Goal: Check status: Check status

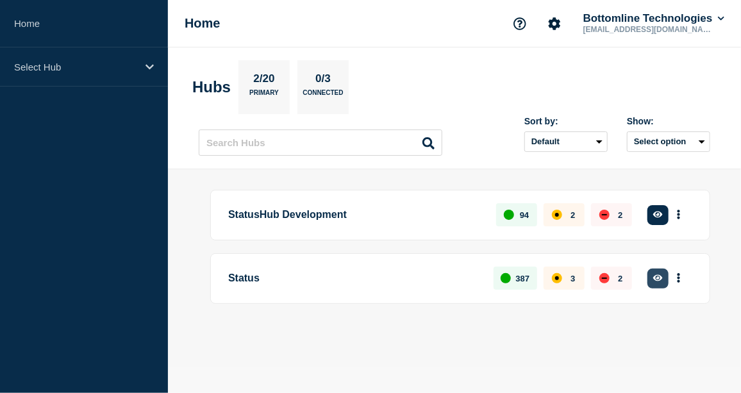
click at [659, 276] on icon "button" at bounding box center [659, 278] width 10 height 6
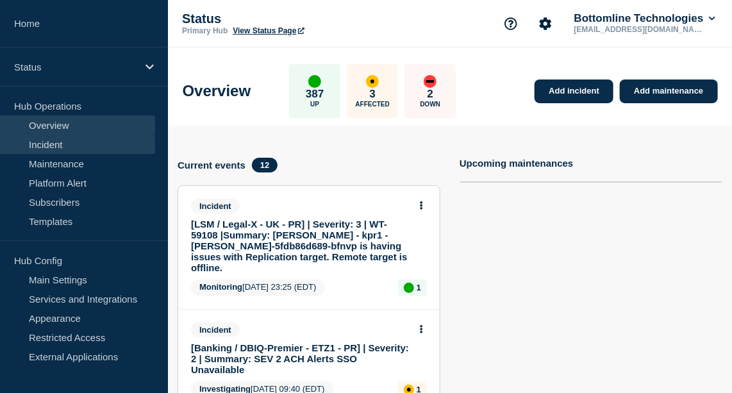
click at [69, 145] on link "Incident" at bounding box center [77, 144] width 155 height 19
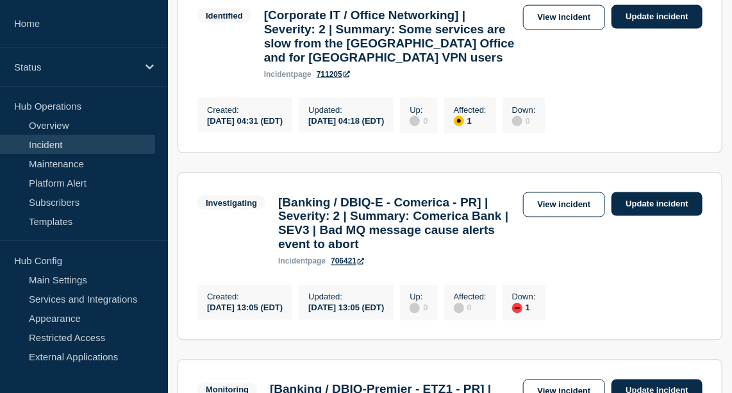
scroll to position [655, 0]
click at [592, 217] on link "View incident" at bounding box center [564, 204] width 83 height 25
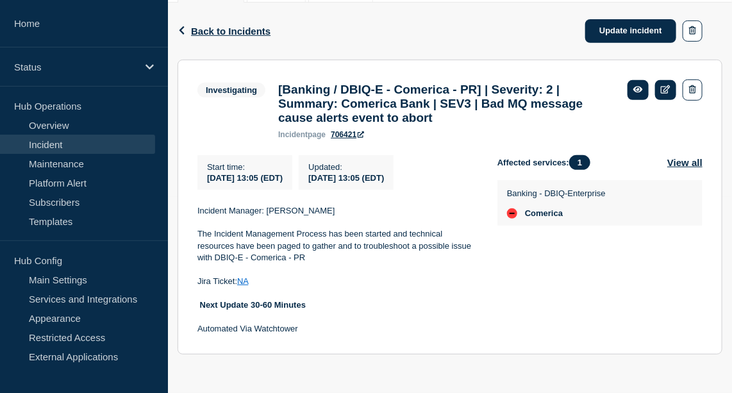
scroll to position [195, 0]
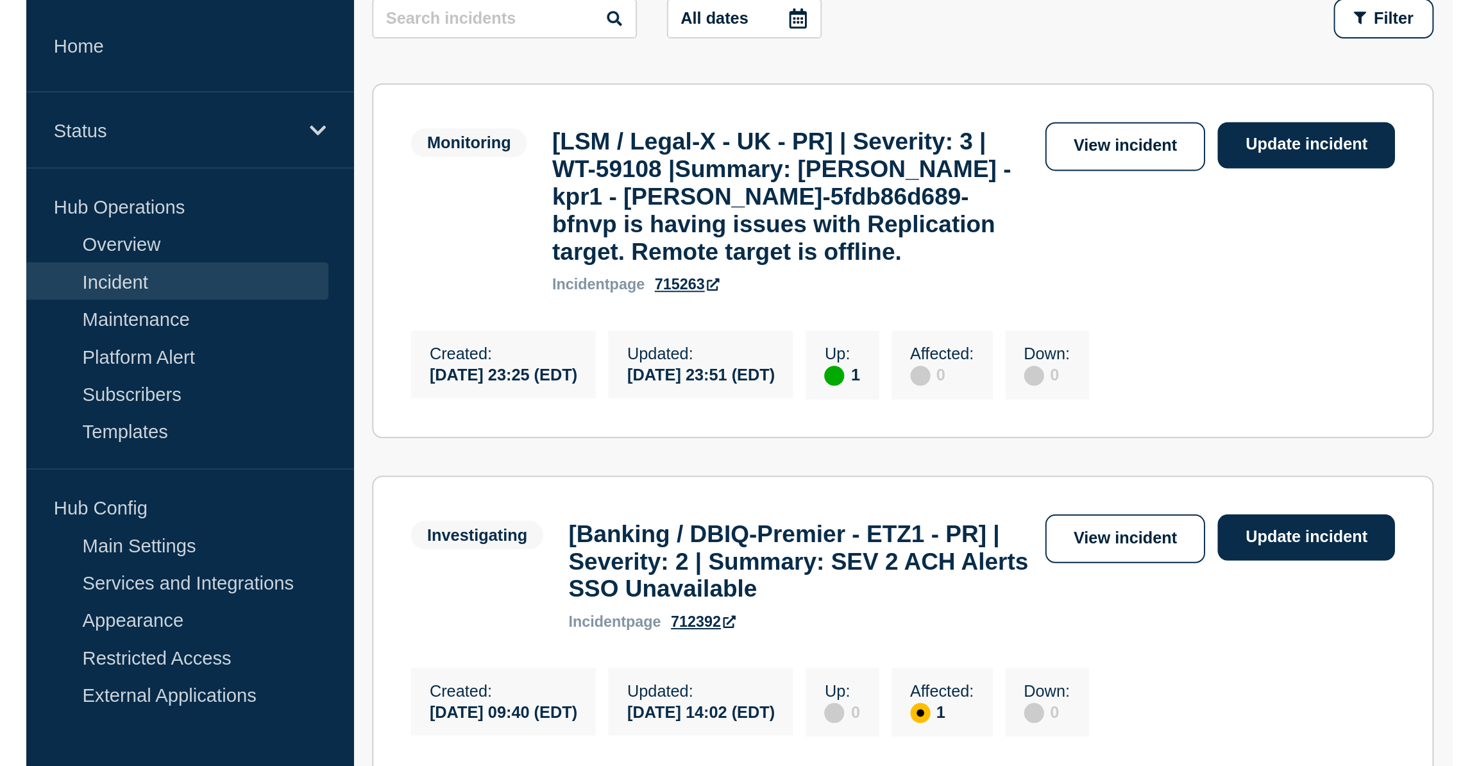
scroll to position [222, 0]
